Goal: Information Seeking & Learning: Learn about a topic

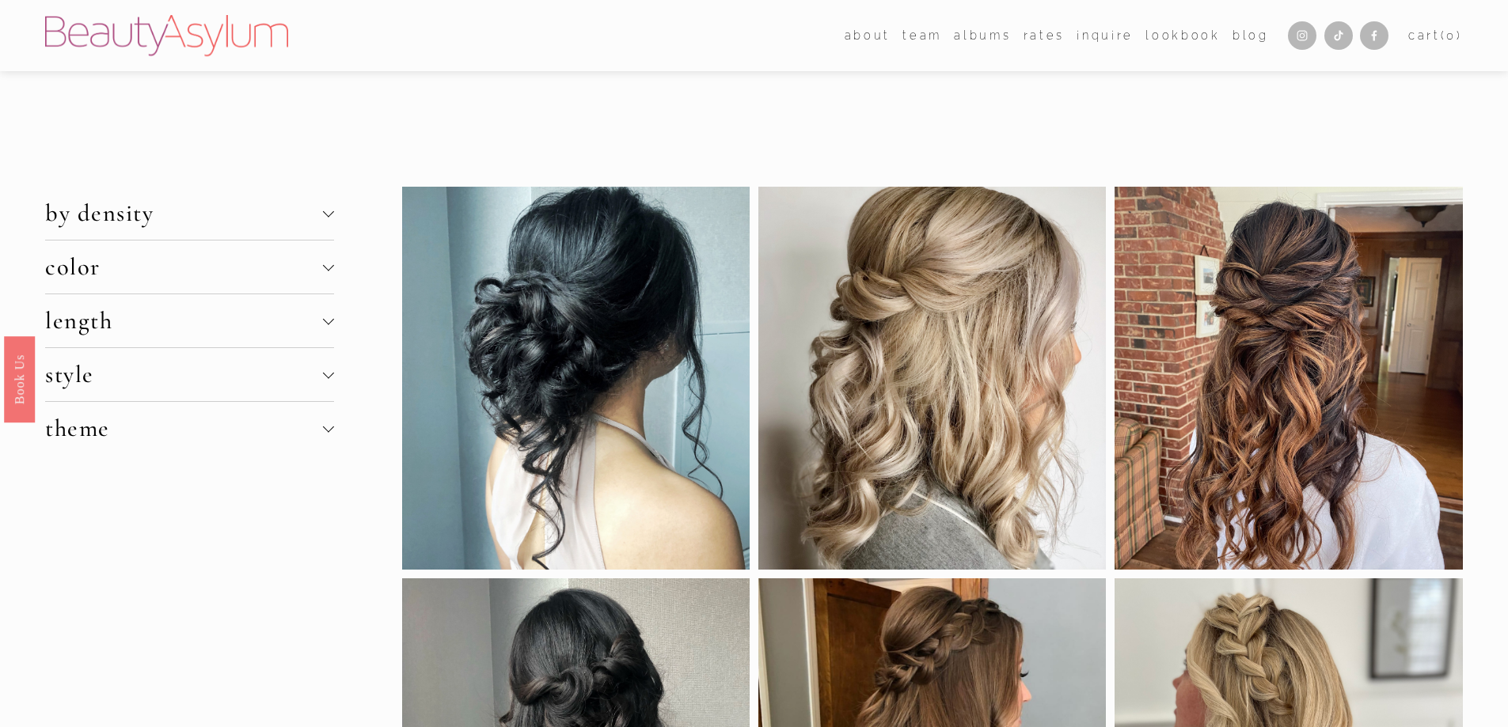
click at [324, 270] on div at bounding box center [328, 267] width 11 height 11
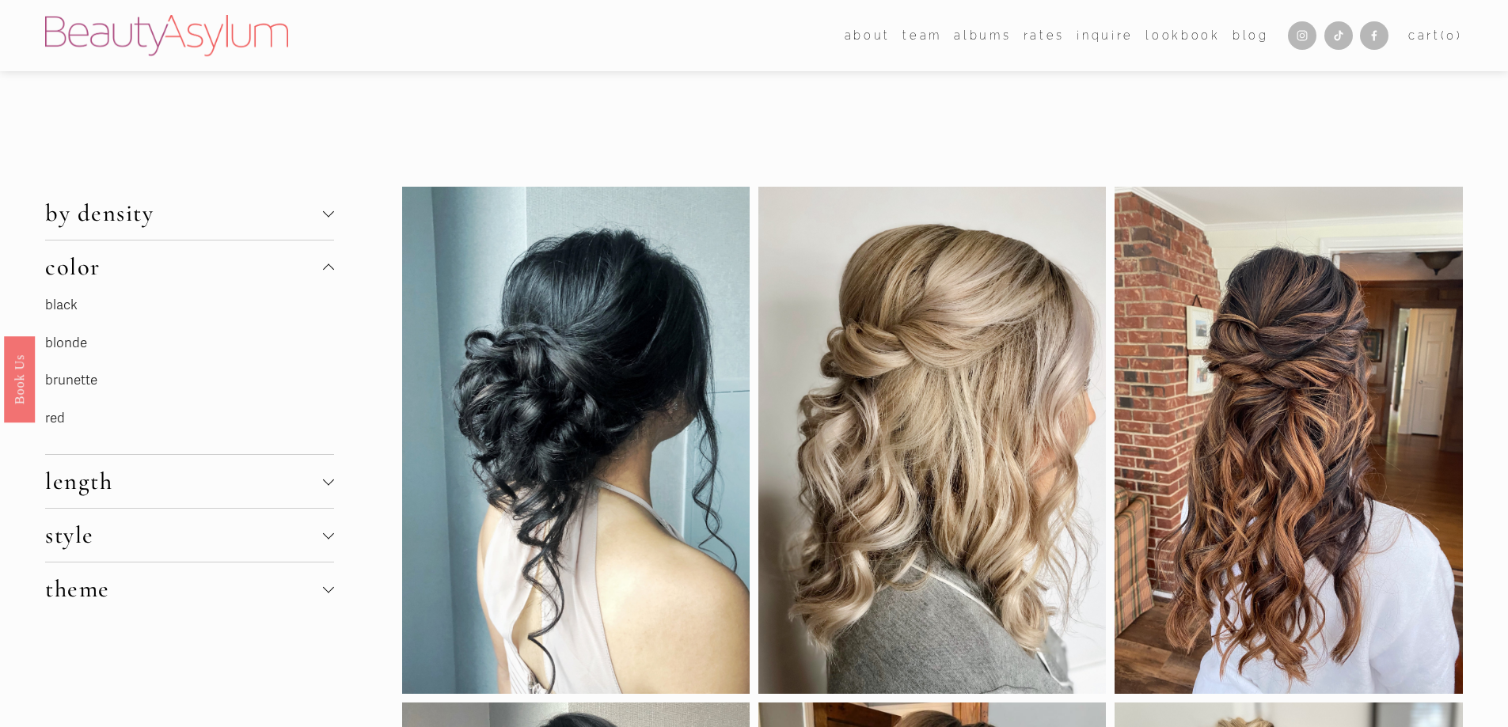
click at [60, 339] on link "blonde" at bounding box center [66, 343] width 42 height 17
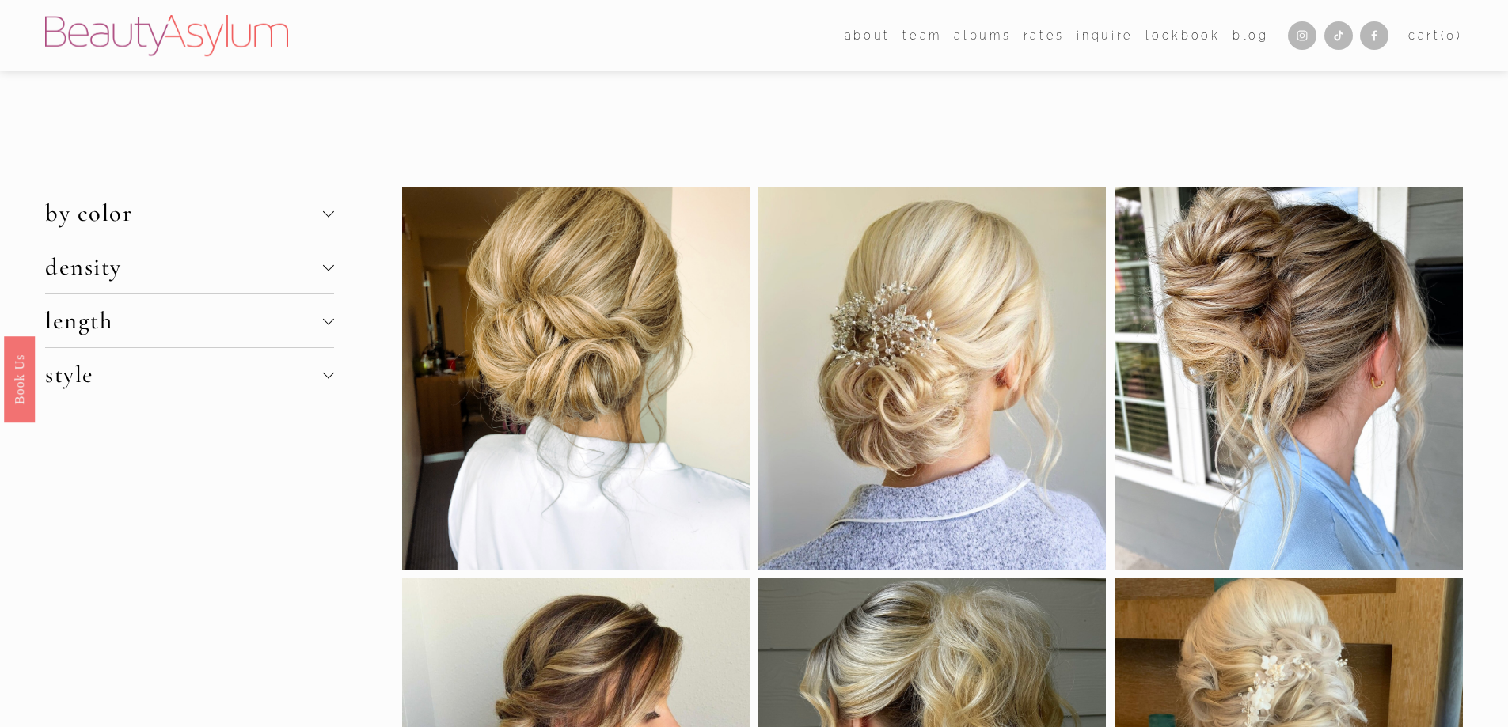
click at [329, 211] on div at bounding box center [327, 211] width 11 height 11
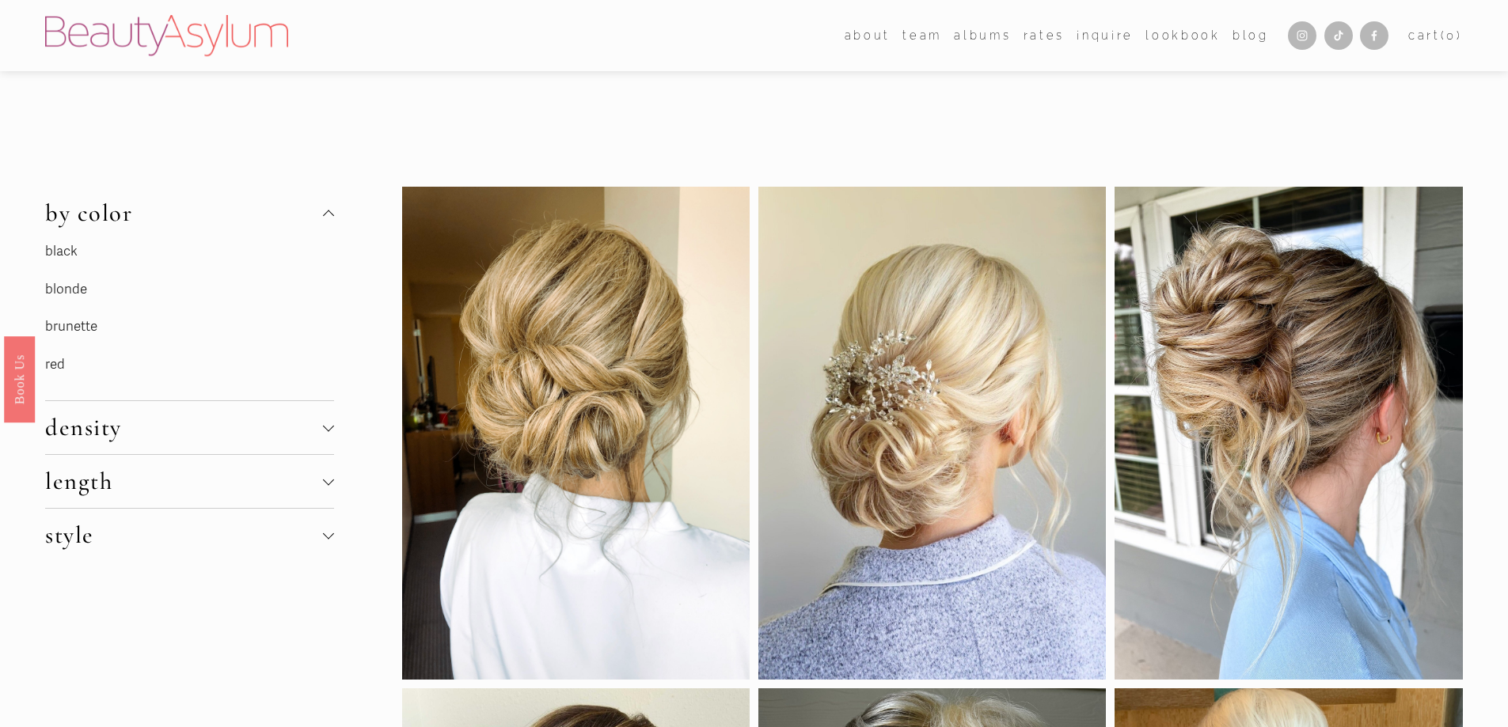
click at [60, 288] on link "blonde" at bounding box center [66, 289] width 42 height 17
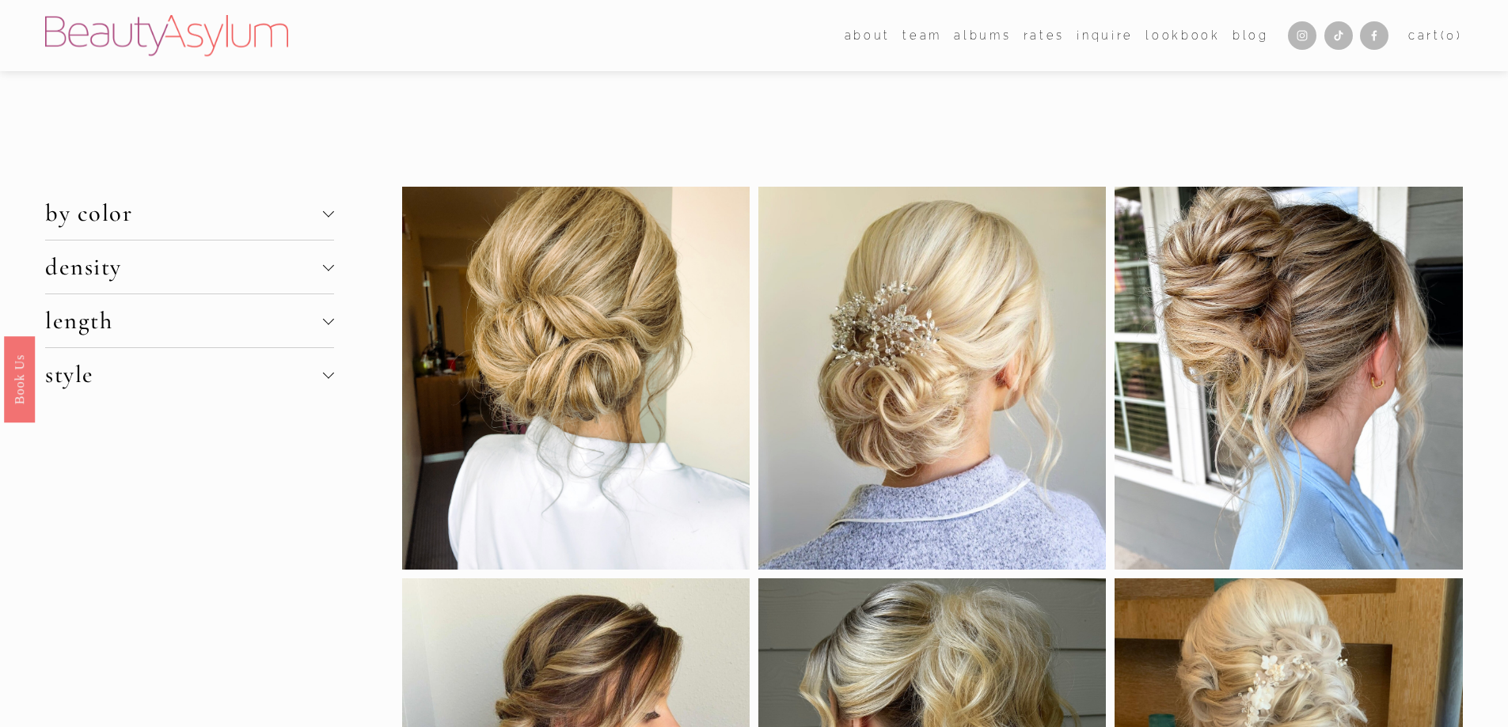
click at [327, 321] on div at bounding box center [327, 318] width 11 height 11
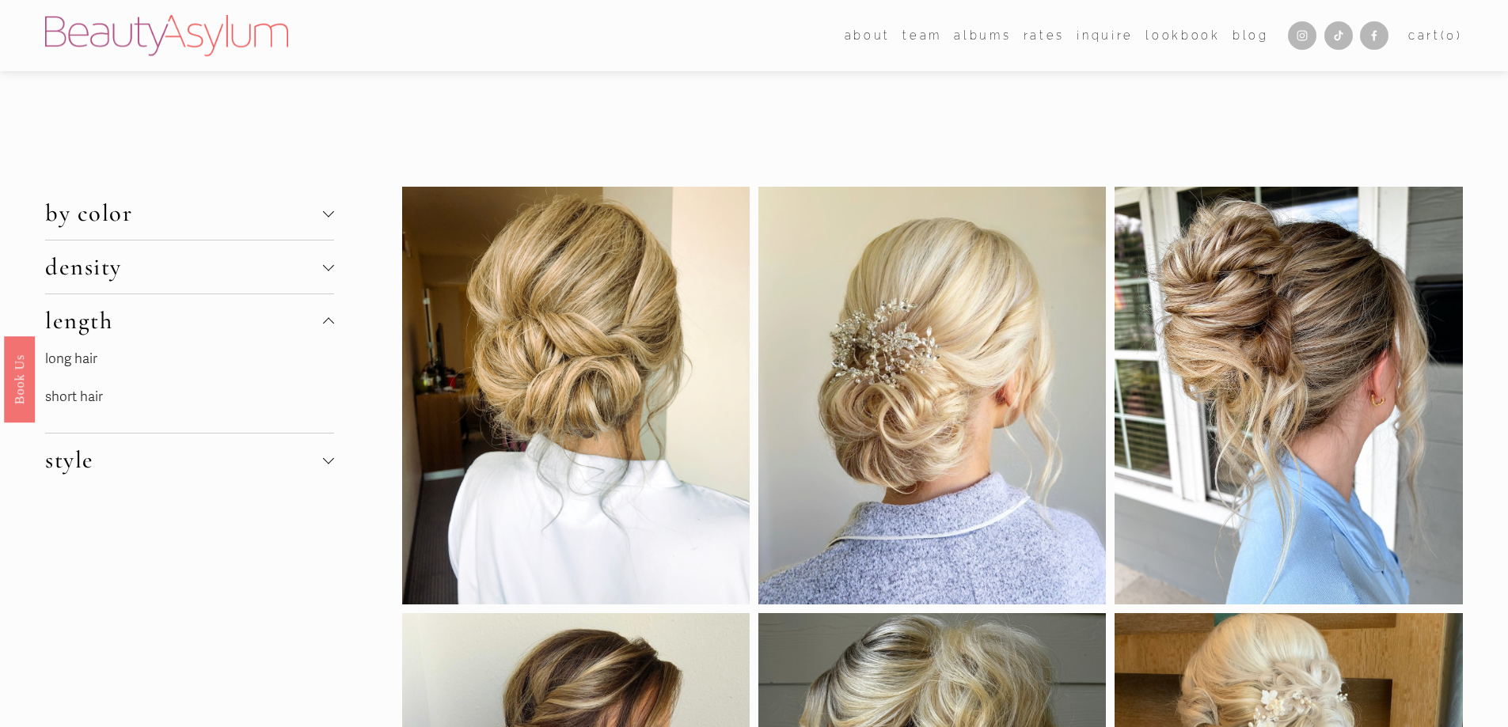
click at [65, 359] on link "long hair" at bounding box center [71, 359] width 52 height 17
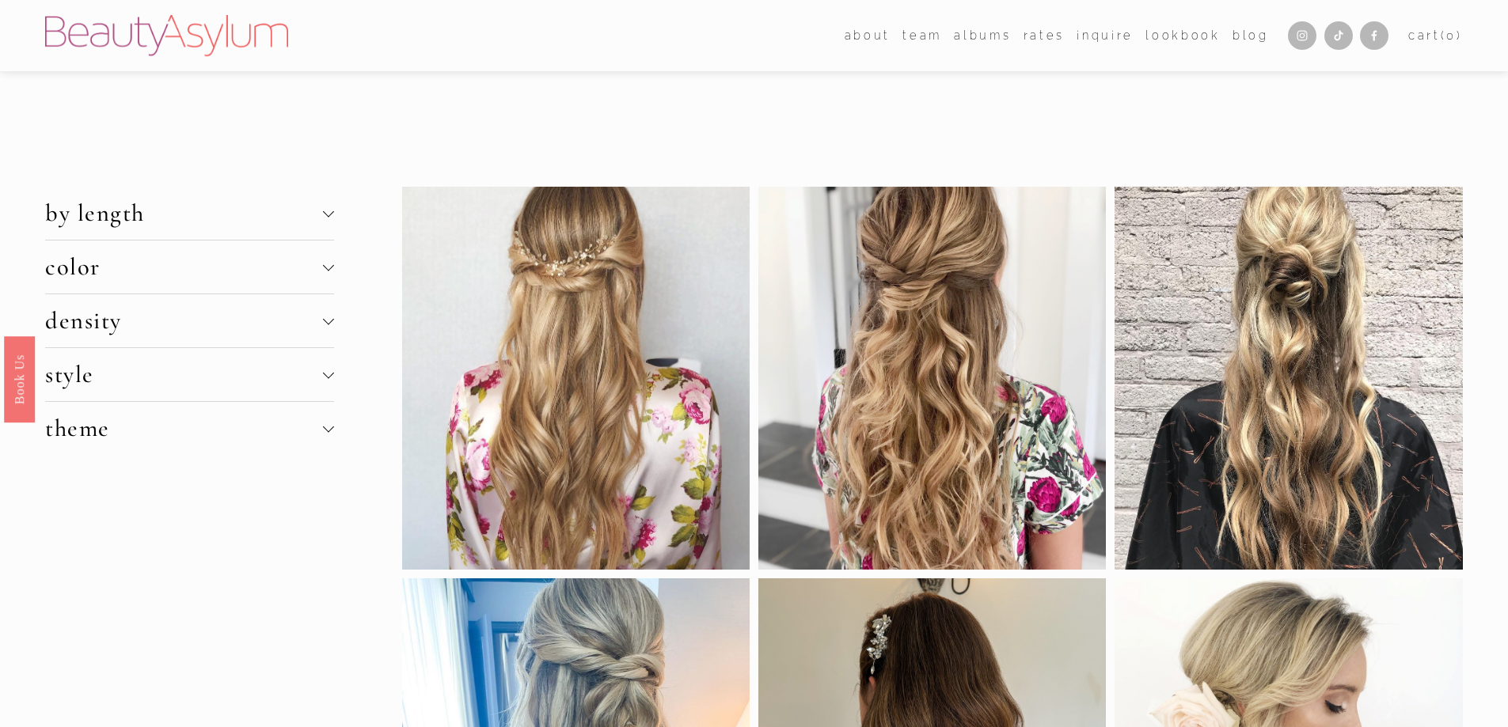
click at [327, 374] on div at bounding box center [327, 372] width 11 height 11
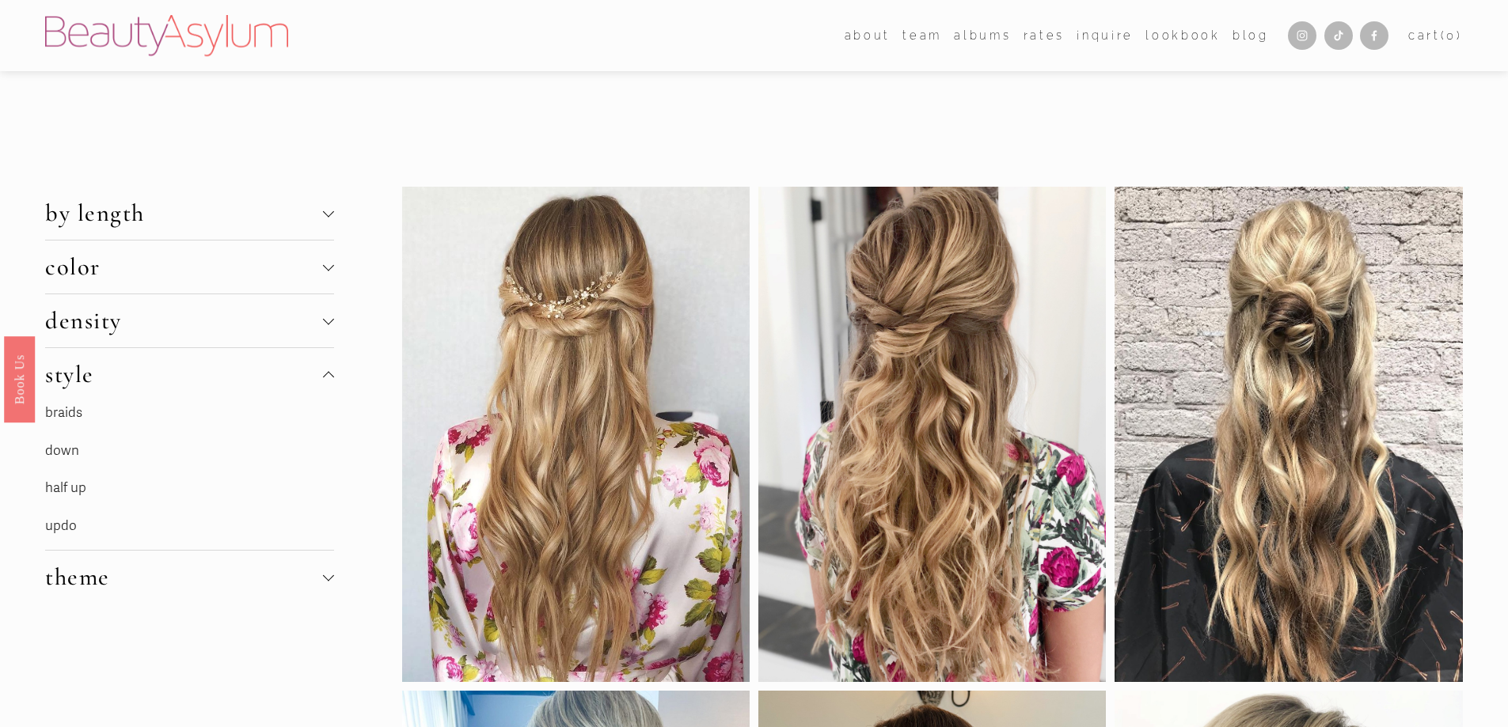
click at [67, 485] on link "half up" at bounding box center [65, 488] width 41 height 17
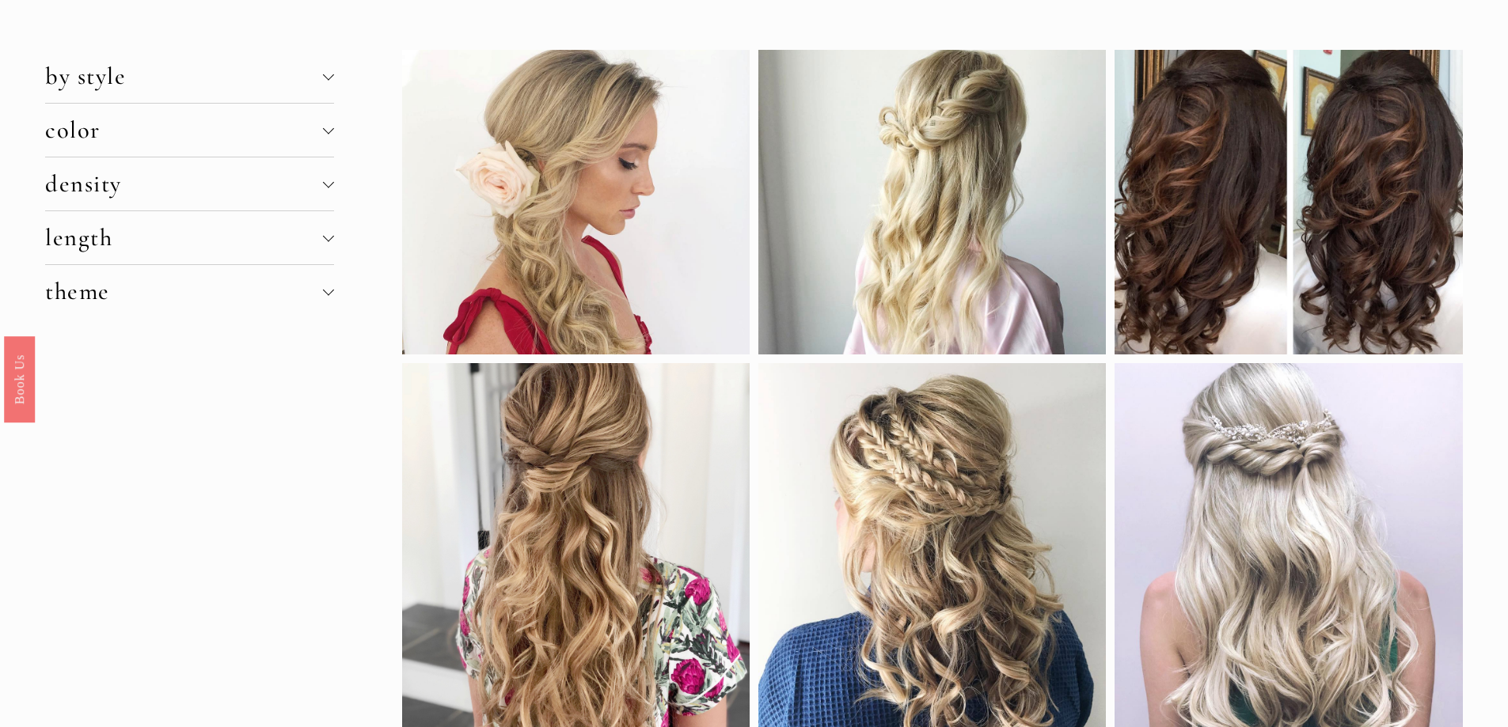
scroll to position [158, 0]
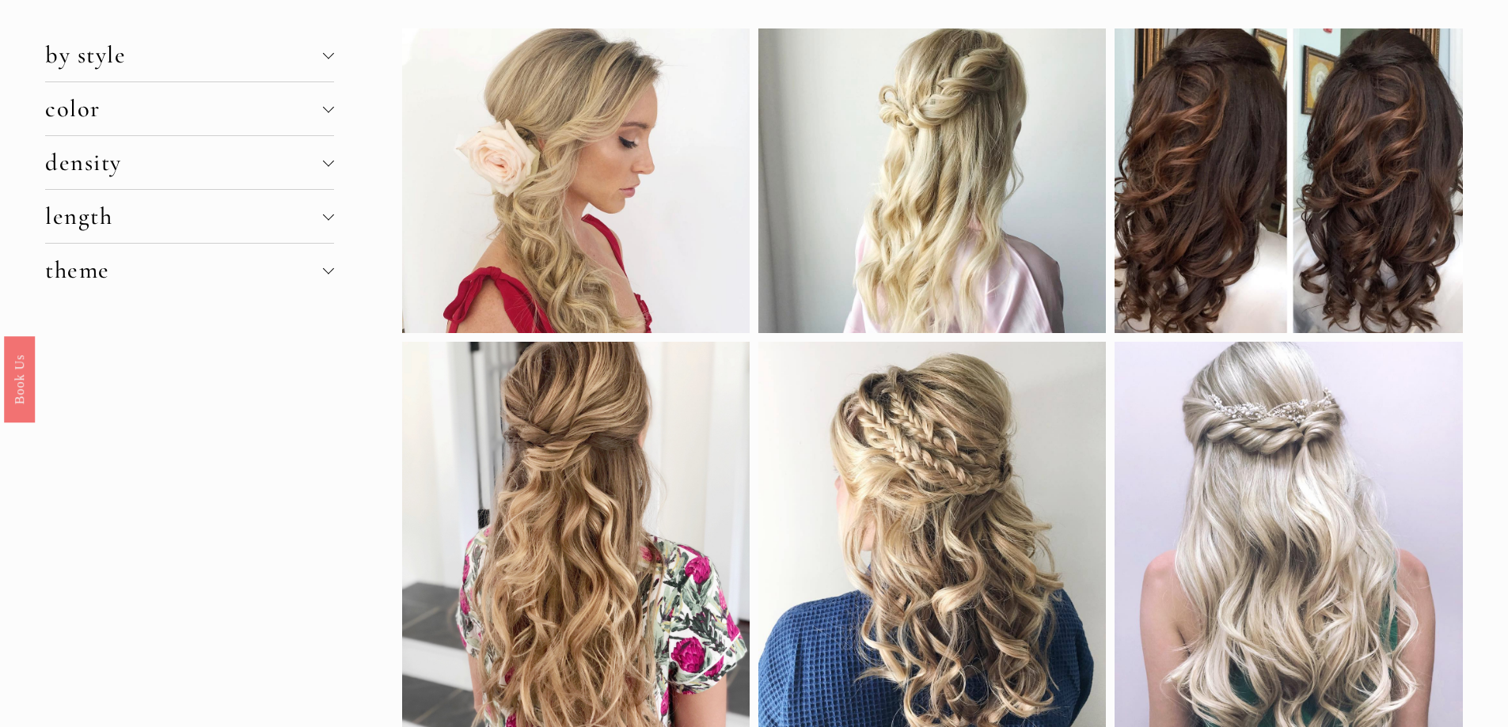
click at [324, 273] on div at bounding box center [328, 270] width 11 height 11
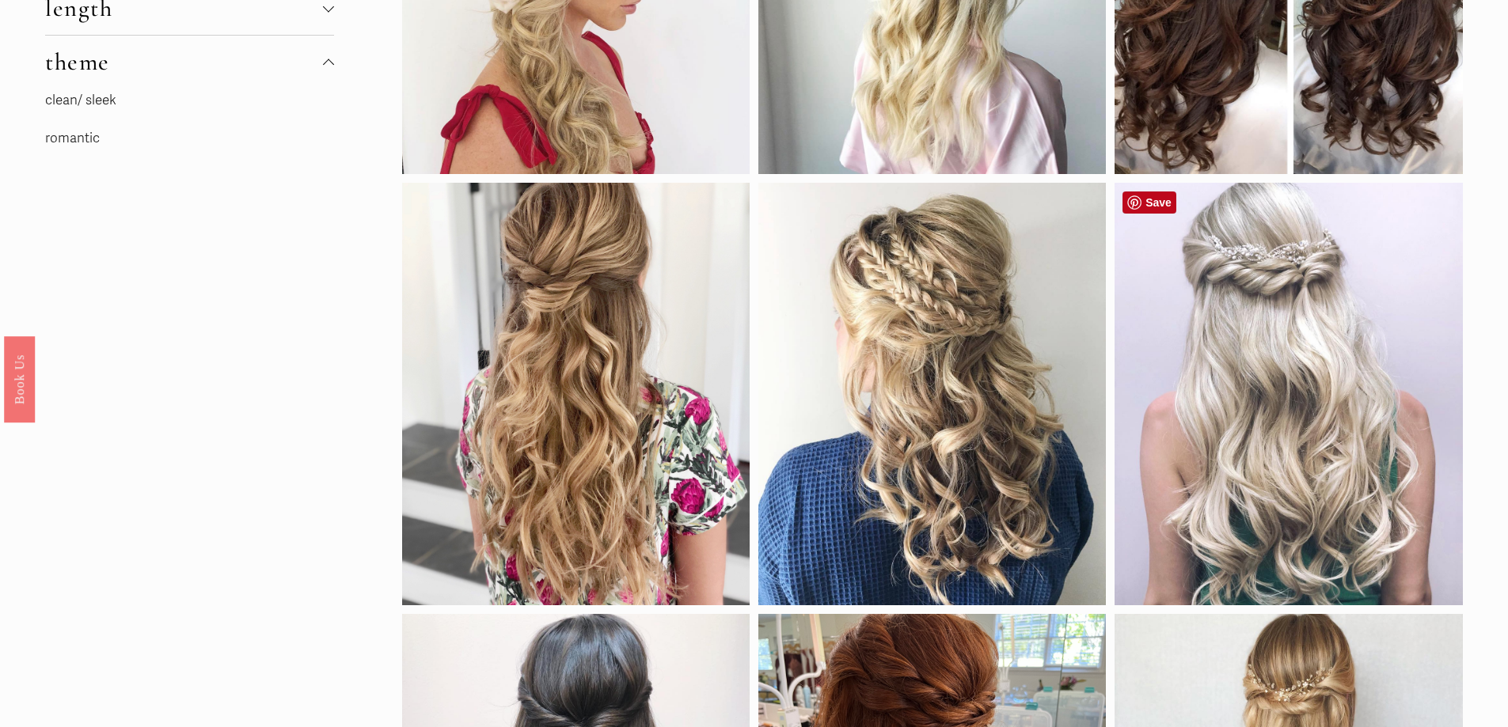
scroll to position [396, 0]
